Goal: Navigation & Orientation: Find specific page/section

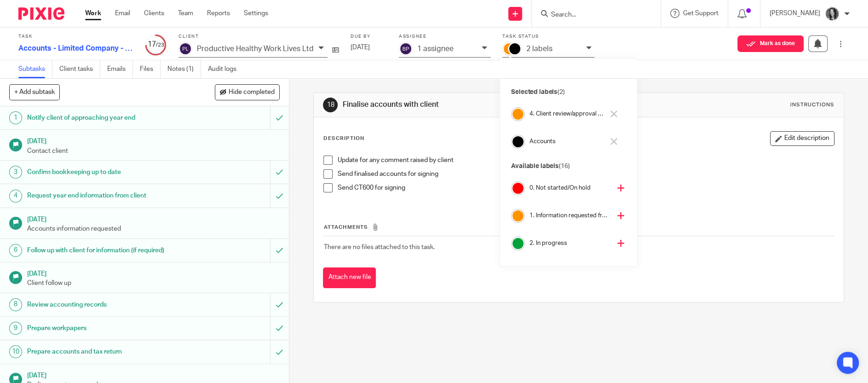
scroll to position [150, 0]
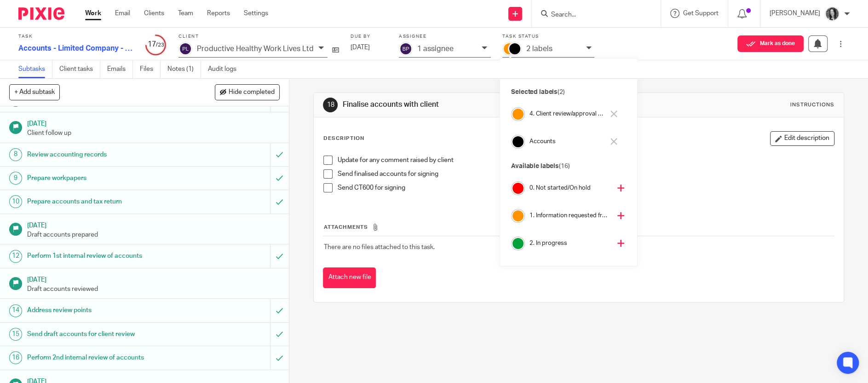
click at [578, 17] on input "Search" at bounding box center [591, 15] width 83 height 8
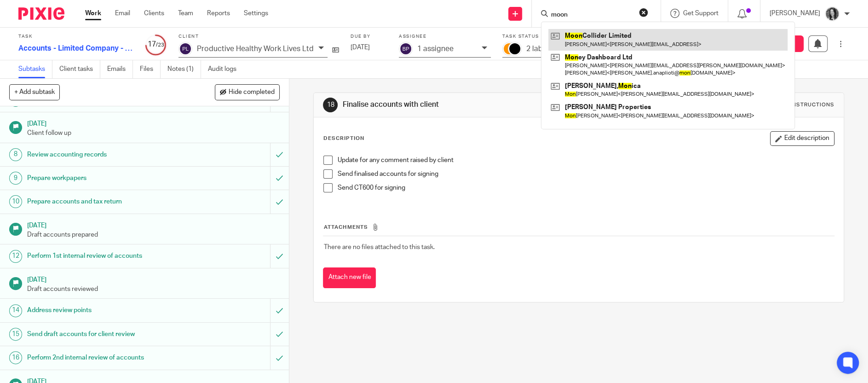
type input "moon"
click at [607, 36] on link at bounding box center [668, 39] width 239 height 21
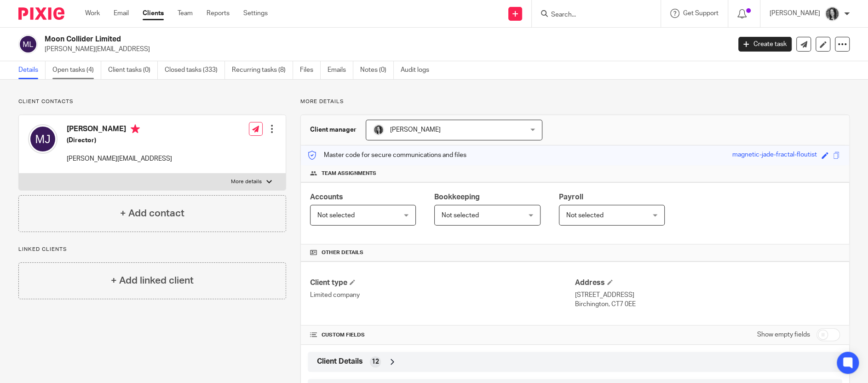
click at [79, 70] on link "Open tasks (4)" at bounding box center [76, 70] width 49 height 18
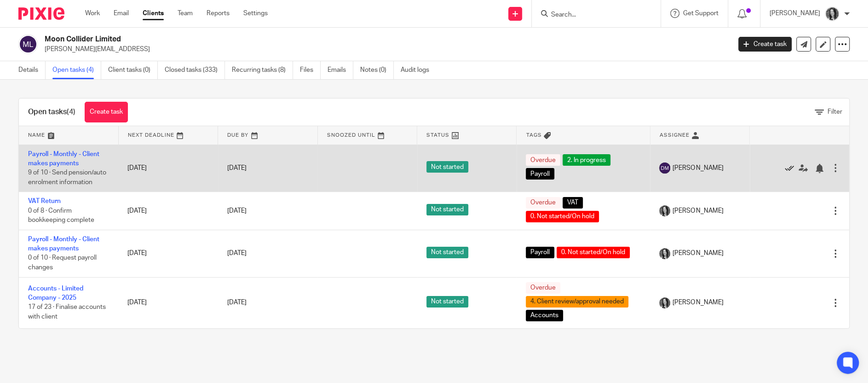
click at [790, 168] on icon at bounding box center [789, 168] width 9 height 9
